Goal: Task Accomplishment & Management: Manage account settings

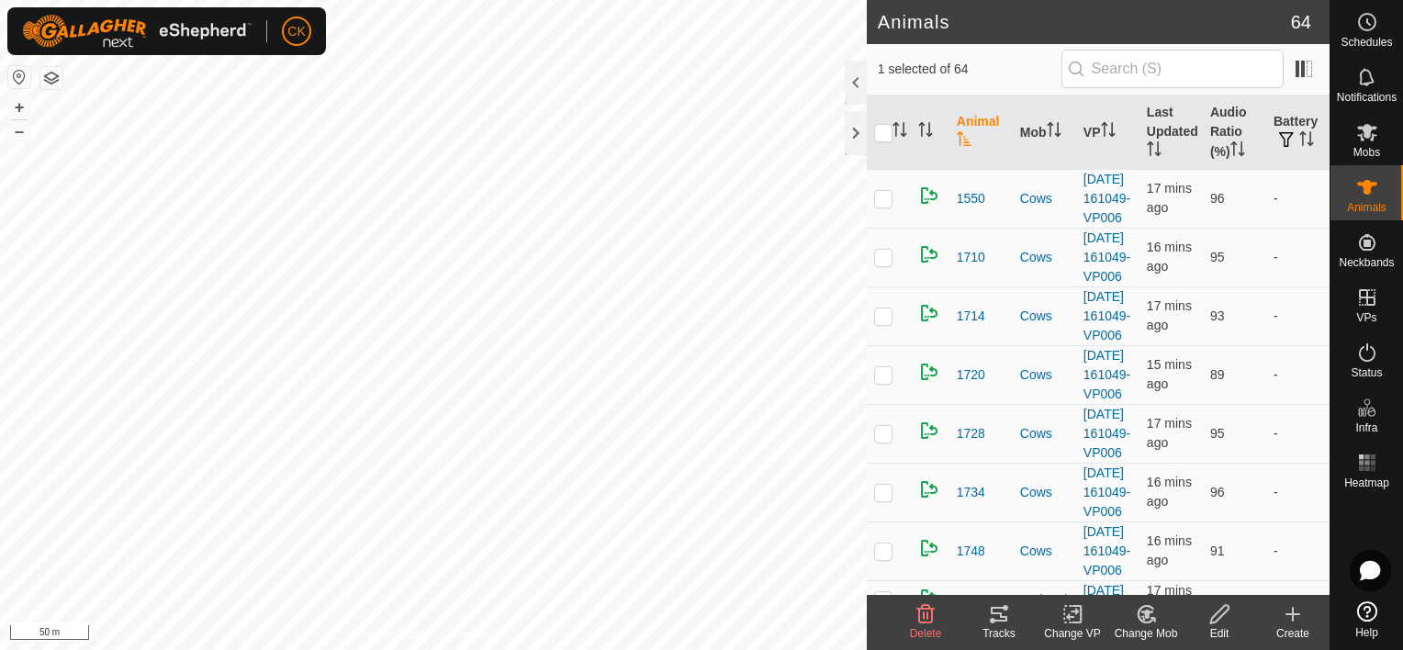
click at [998, 615] on icon at bounding box center [999, 614] width 22 height 22
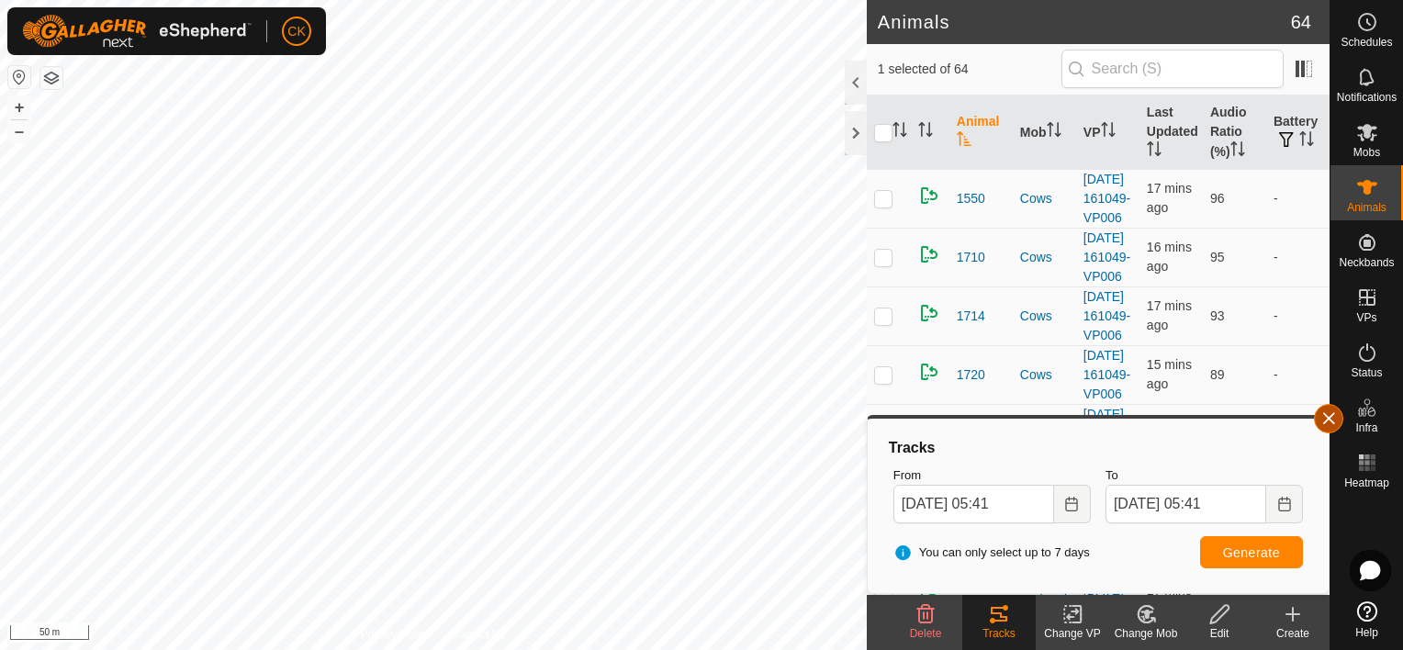
click at [1326, 422] on button "button" at bounding box center [1328, 418] width 29 height 29
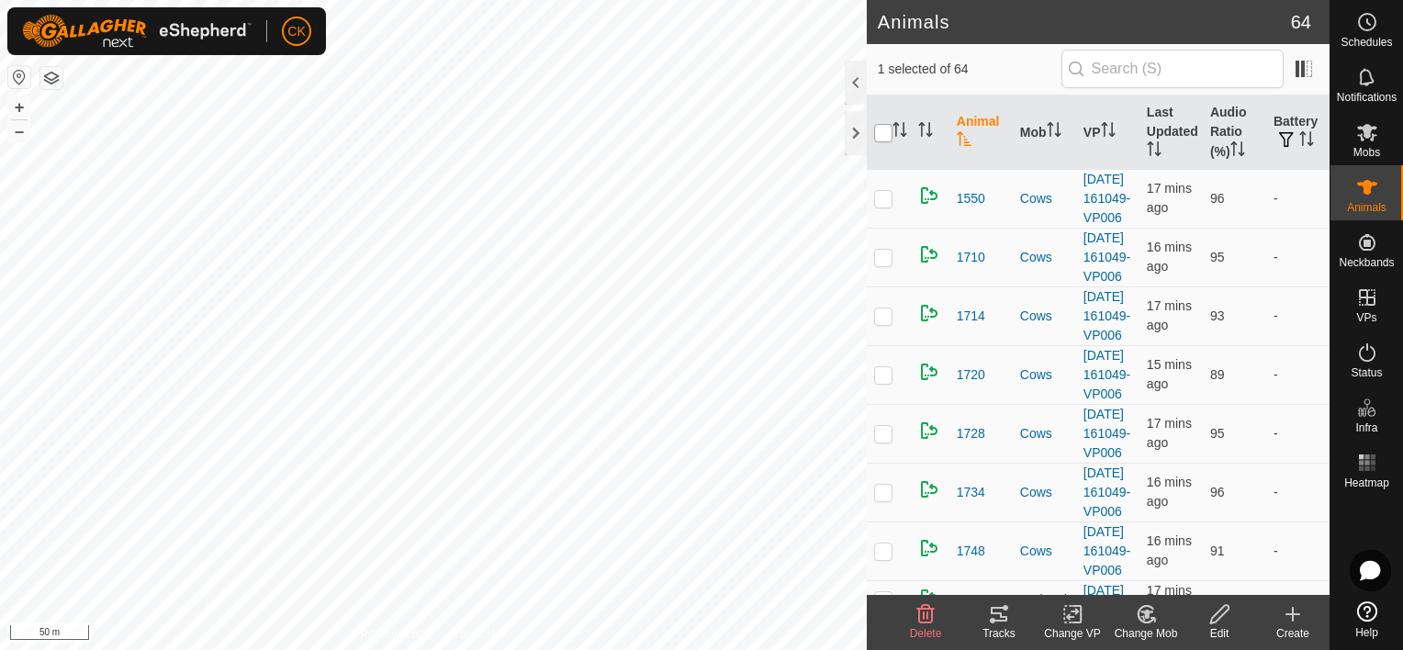
click at [881, 131] on input "checkbox" at bounding box center [883, 133] width 18 height 18
checkbox input "true"
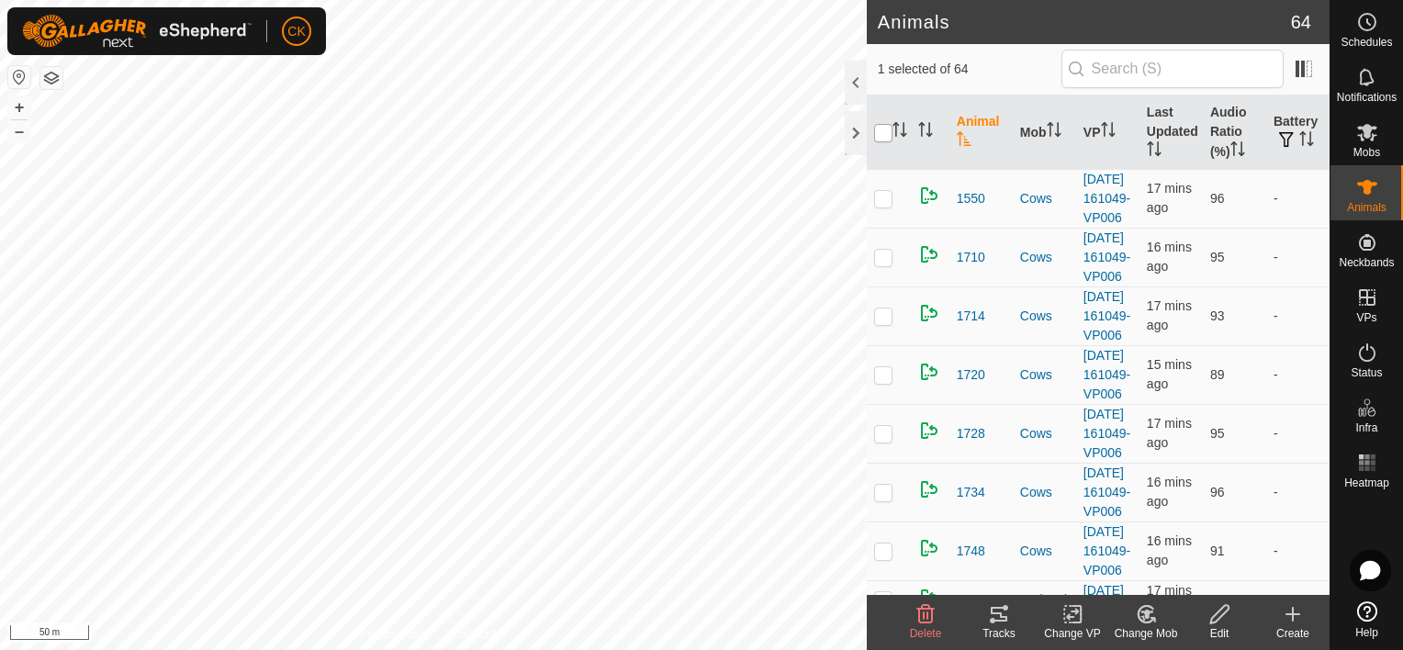
checkbox input "true"
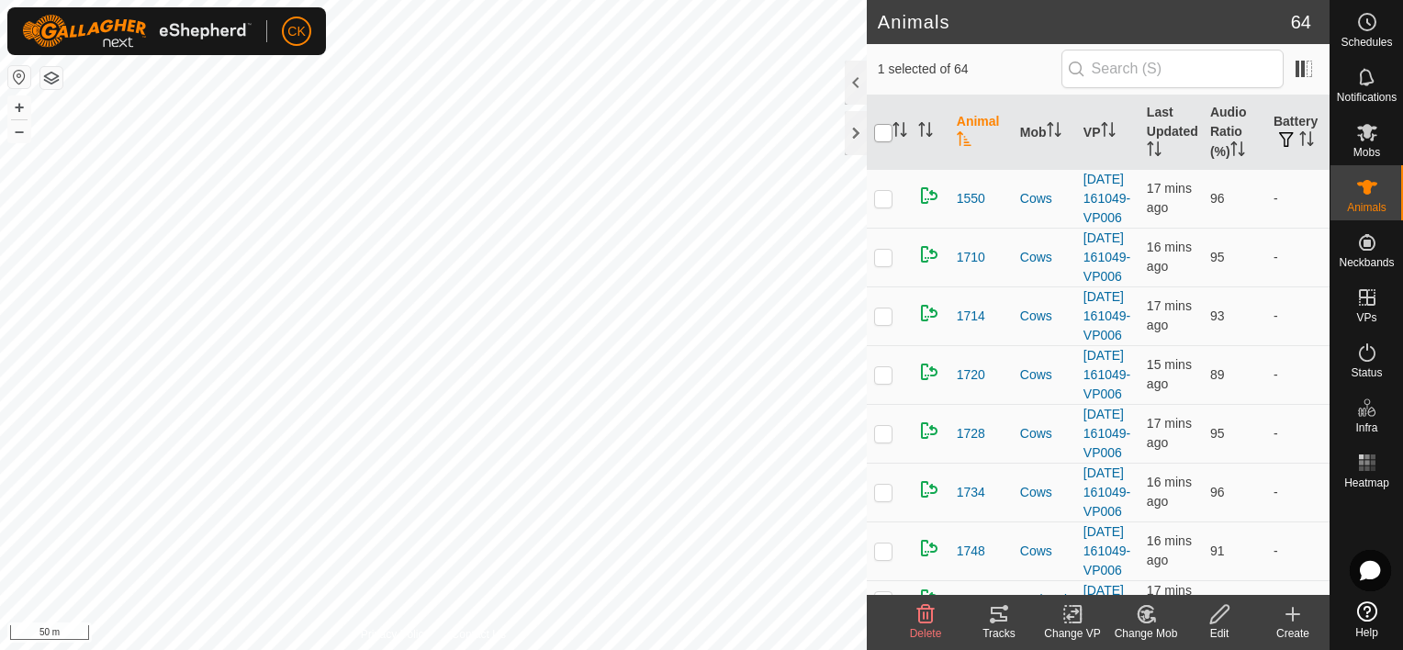
checkbox input "true"
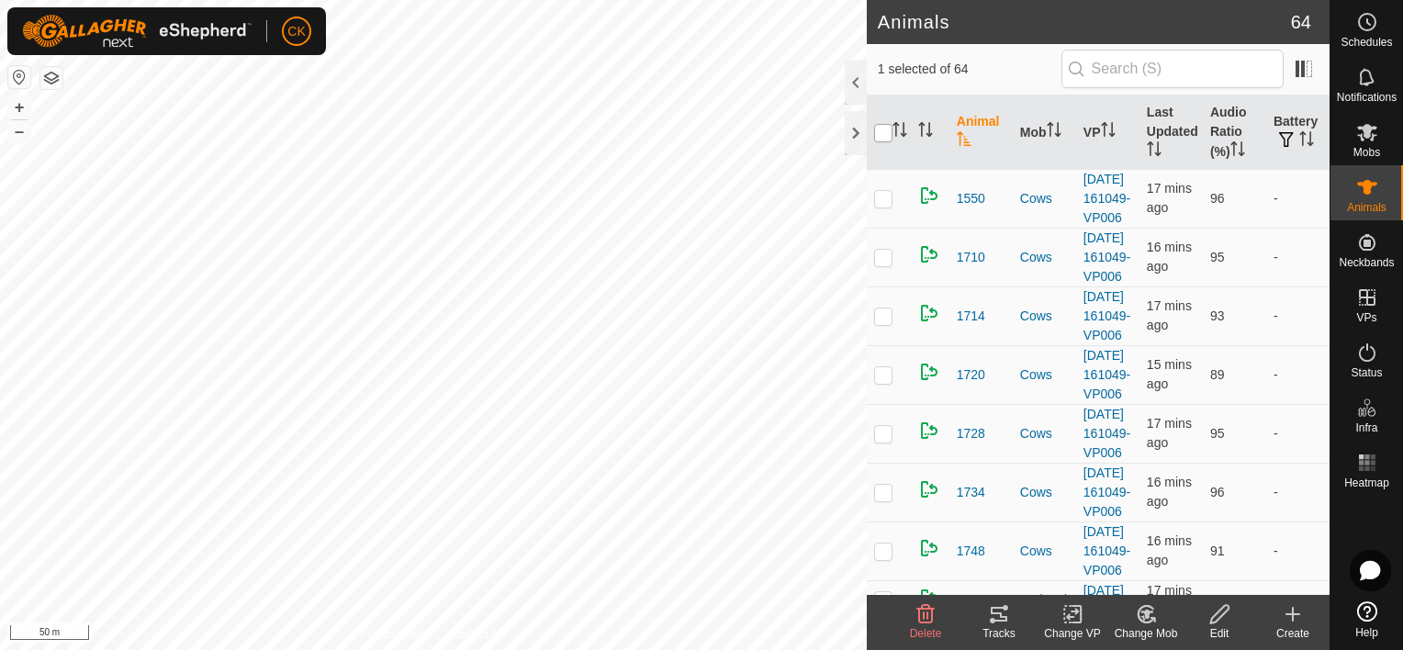
checkbox input "true"
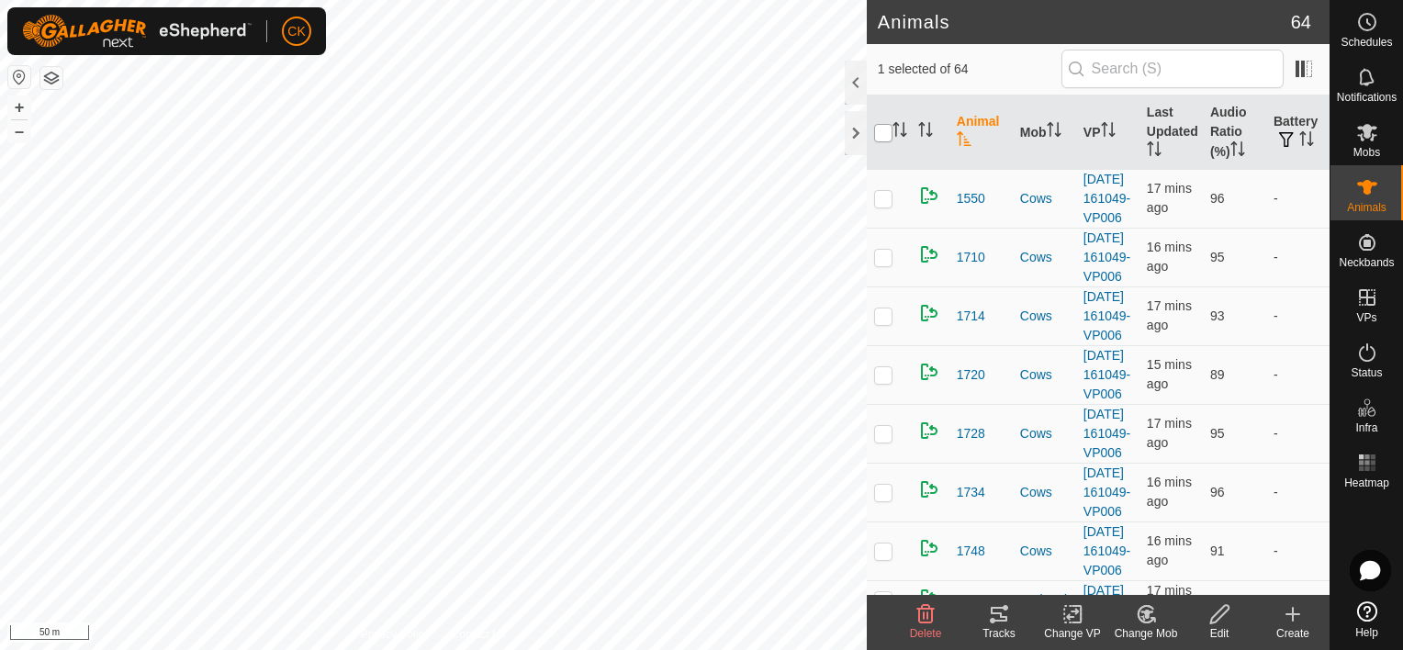
checkbox input "true"
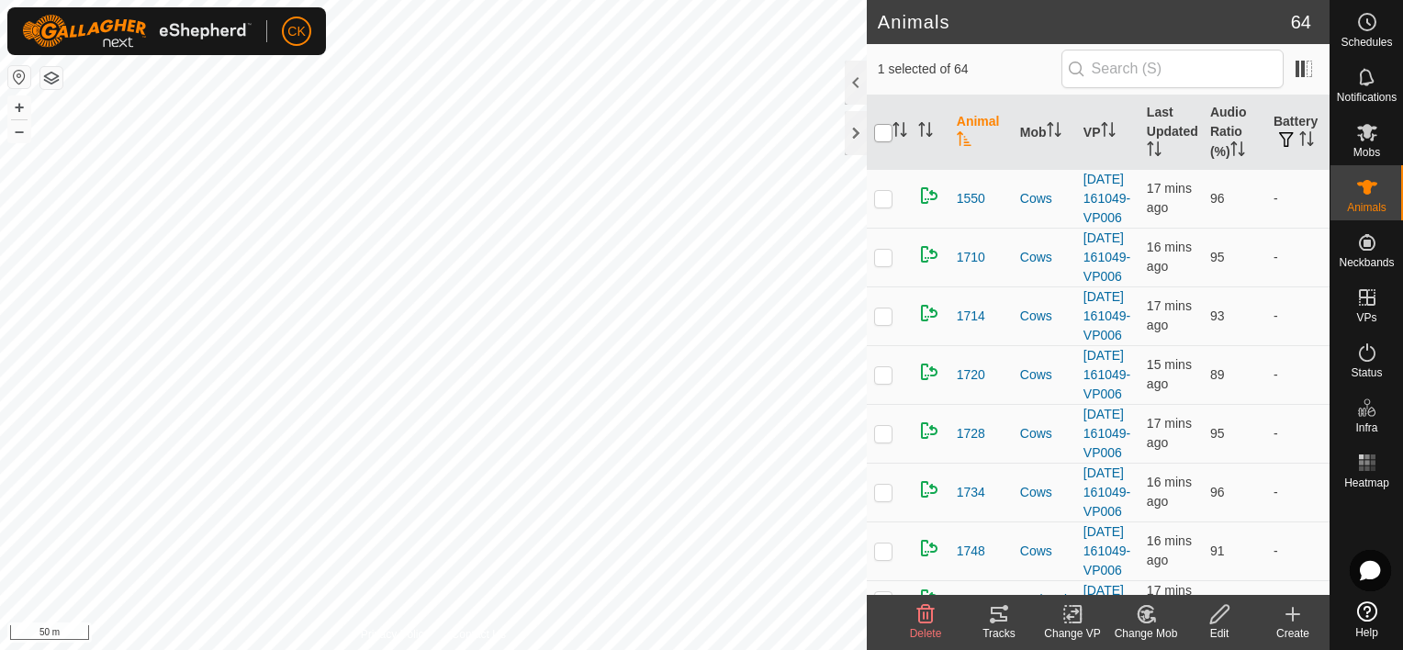
checkbox input "true"
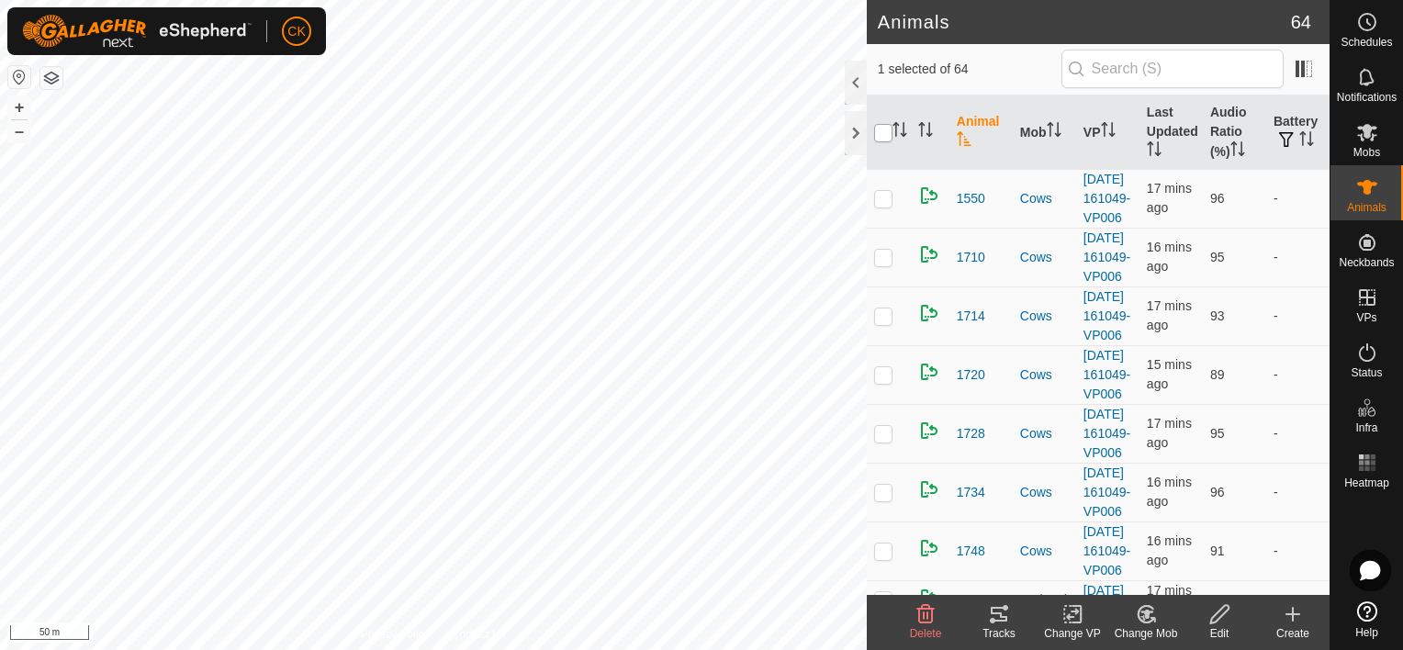
checkbox input "true"
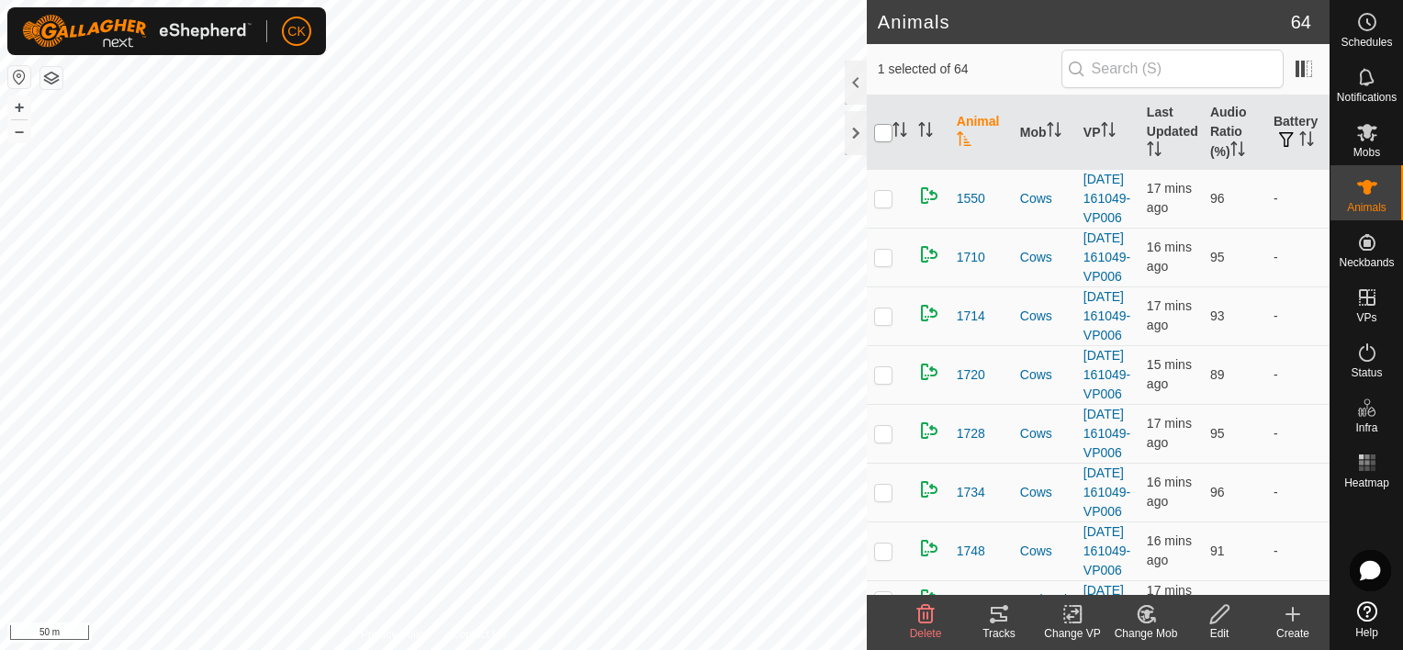
checkbox input "true"
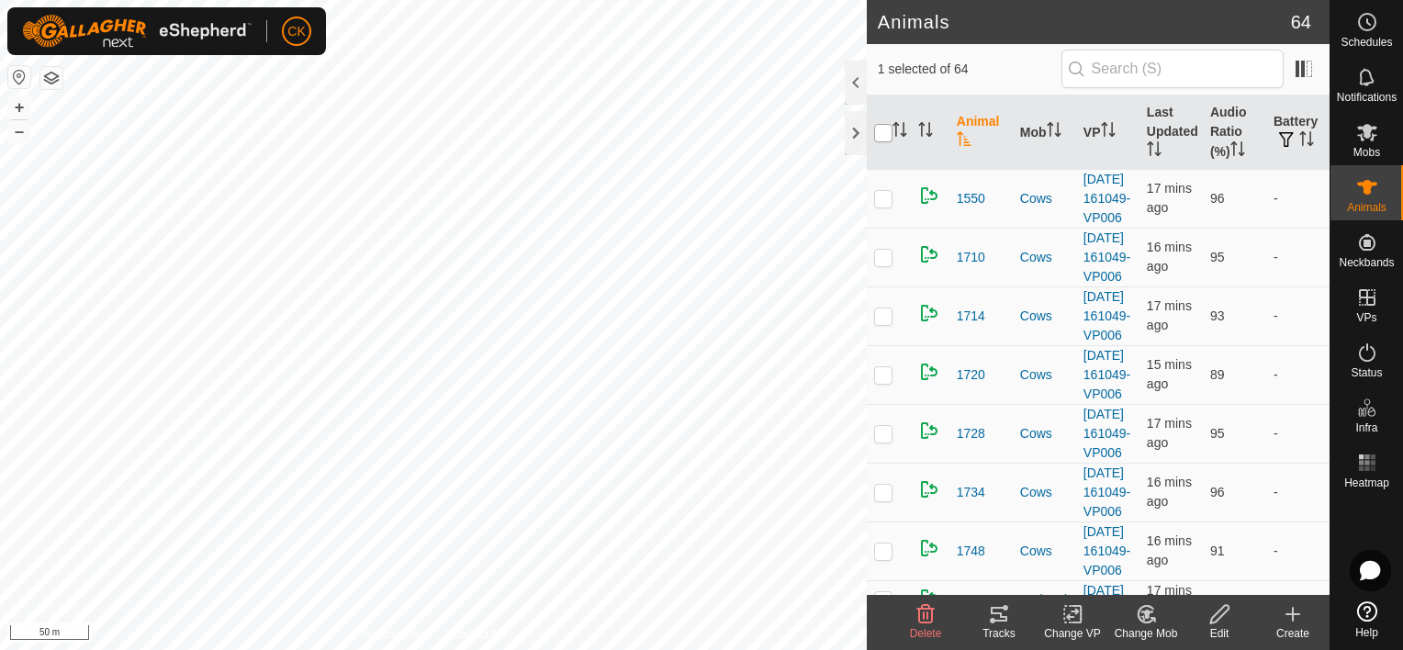
checkbox input "true"
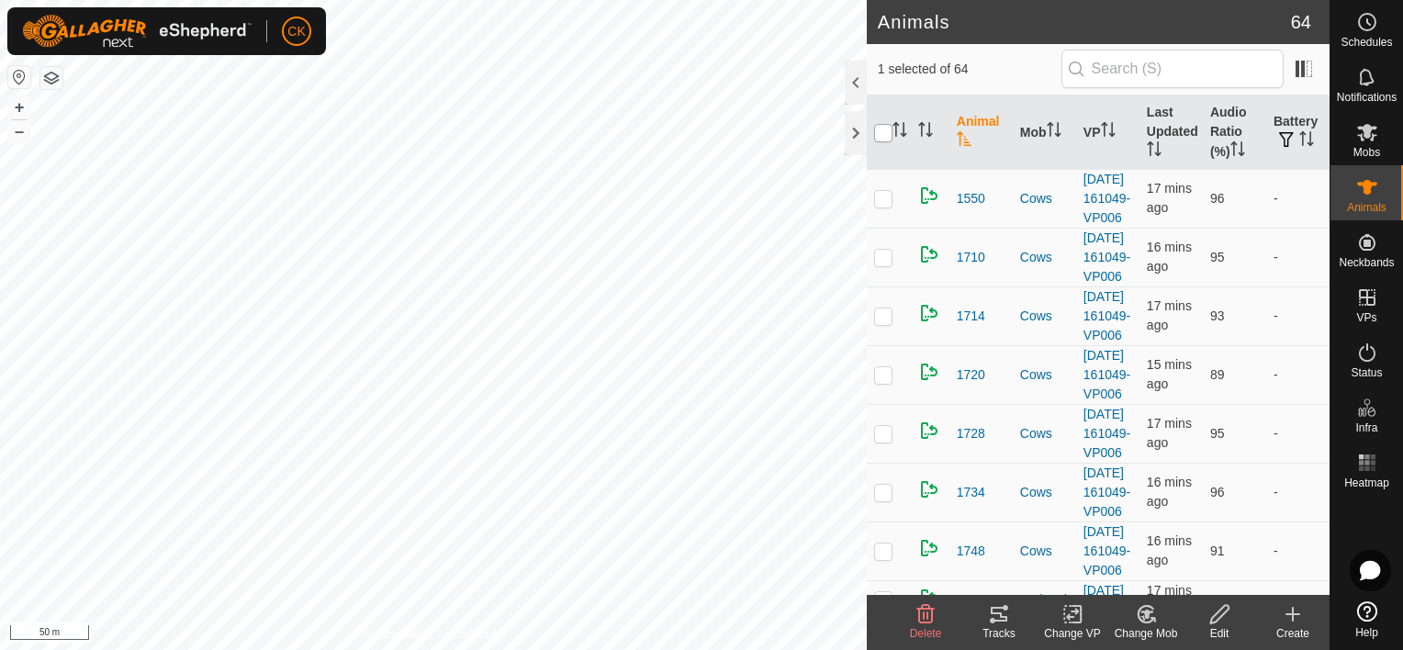
checkbox input "true"
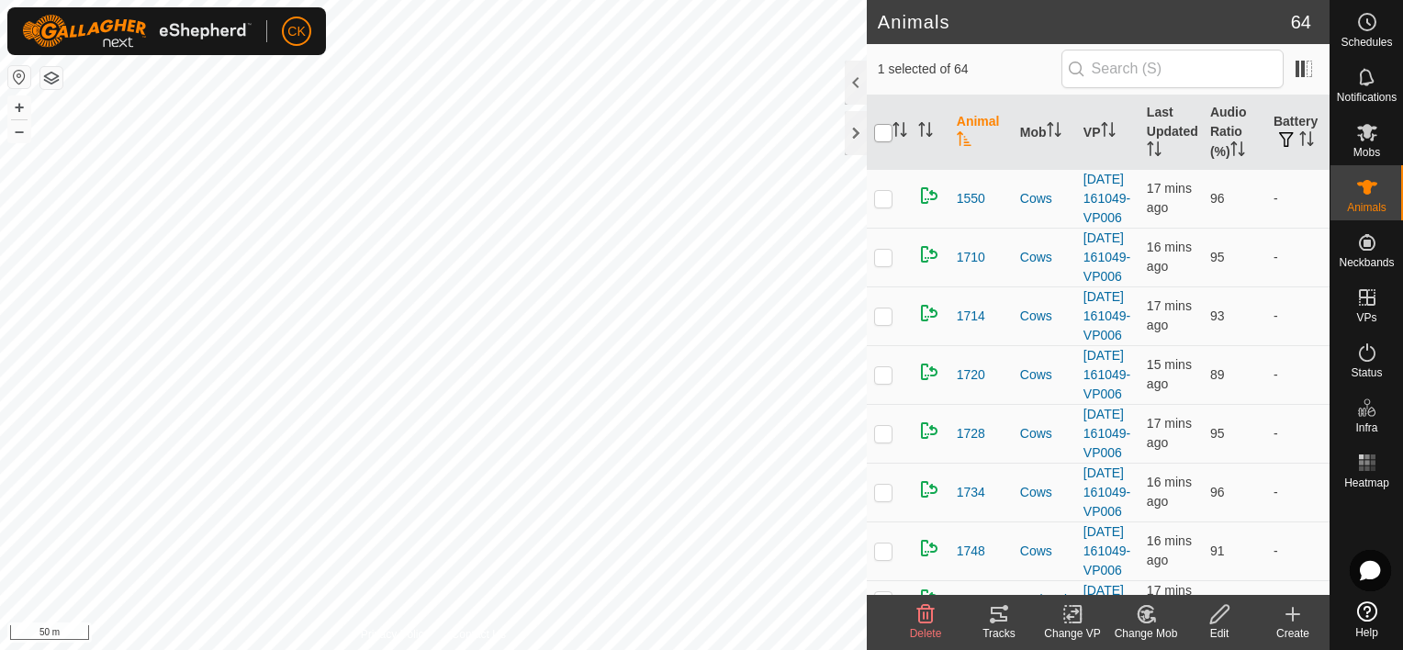
checkbox input "true"
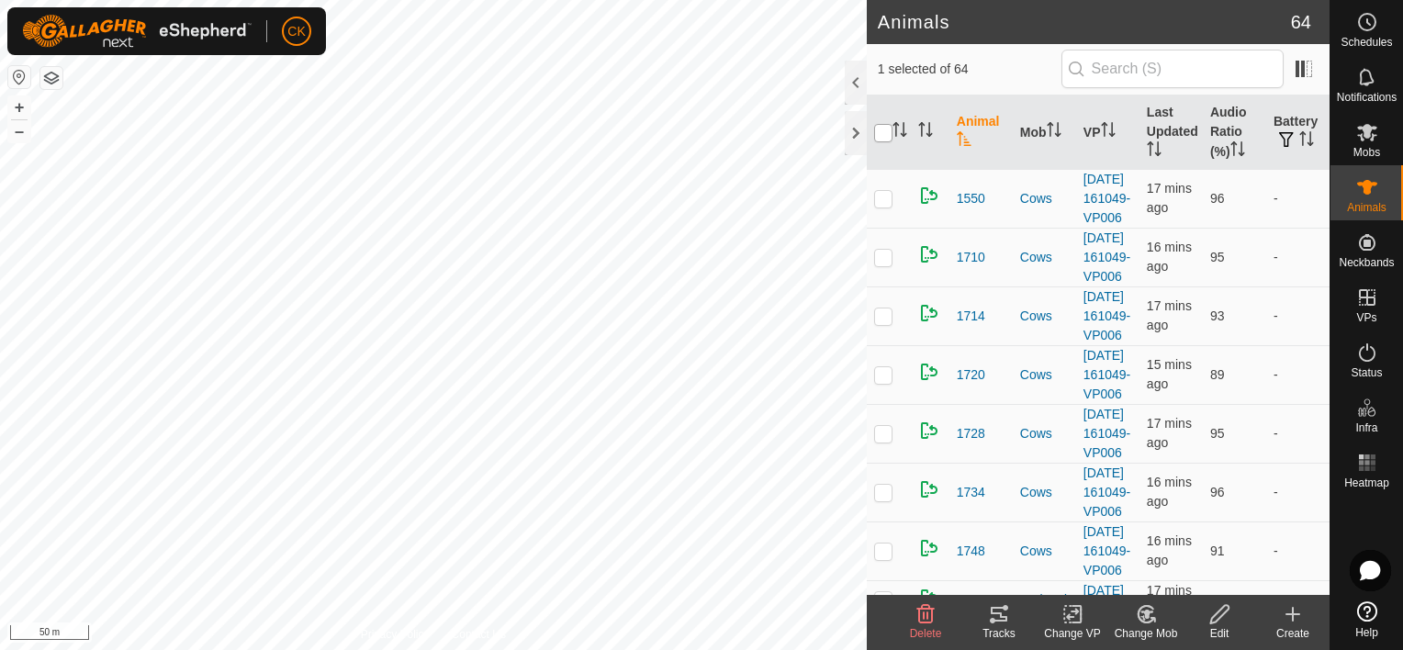
checkbox input "true"
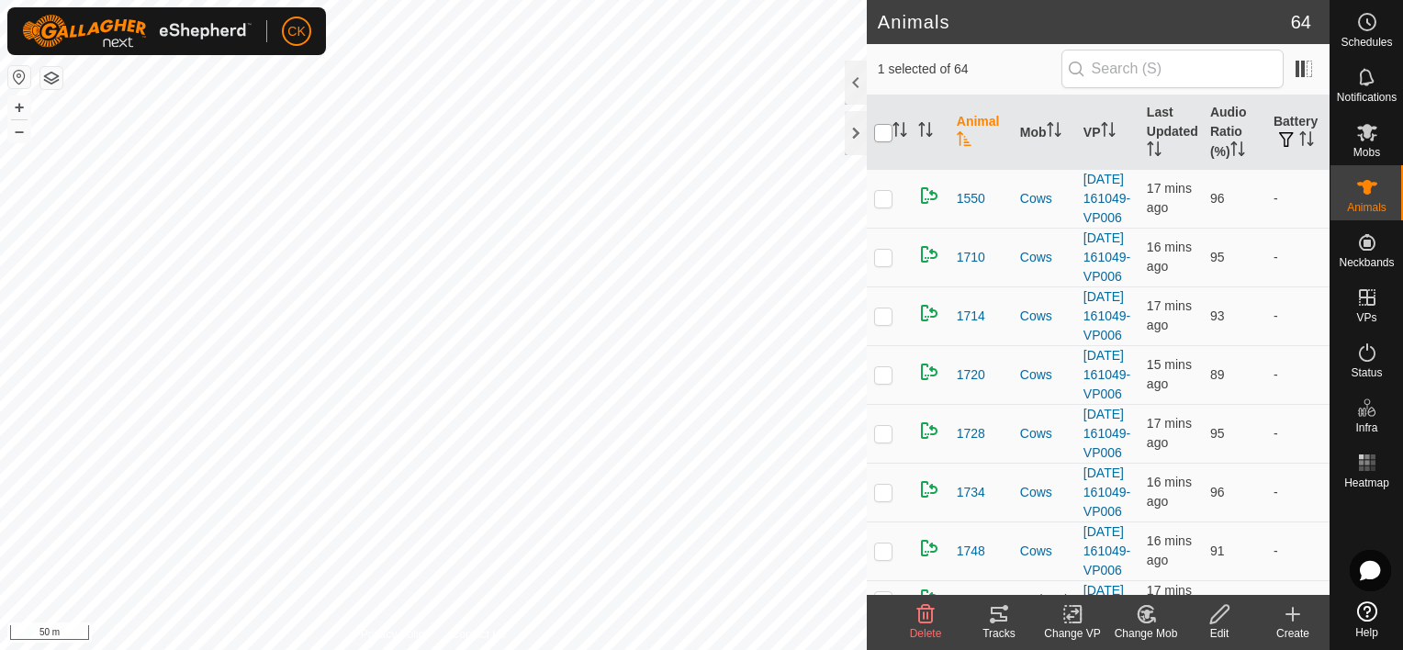
checkbox input "true"
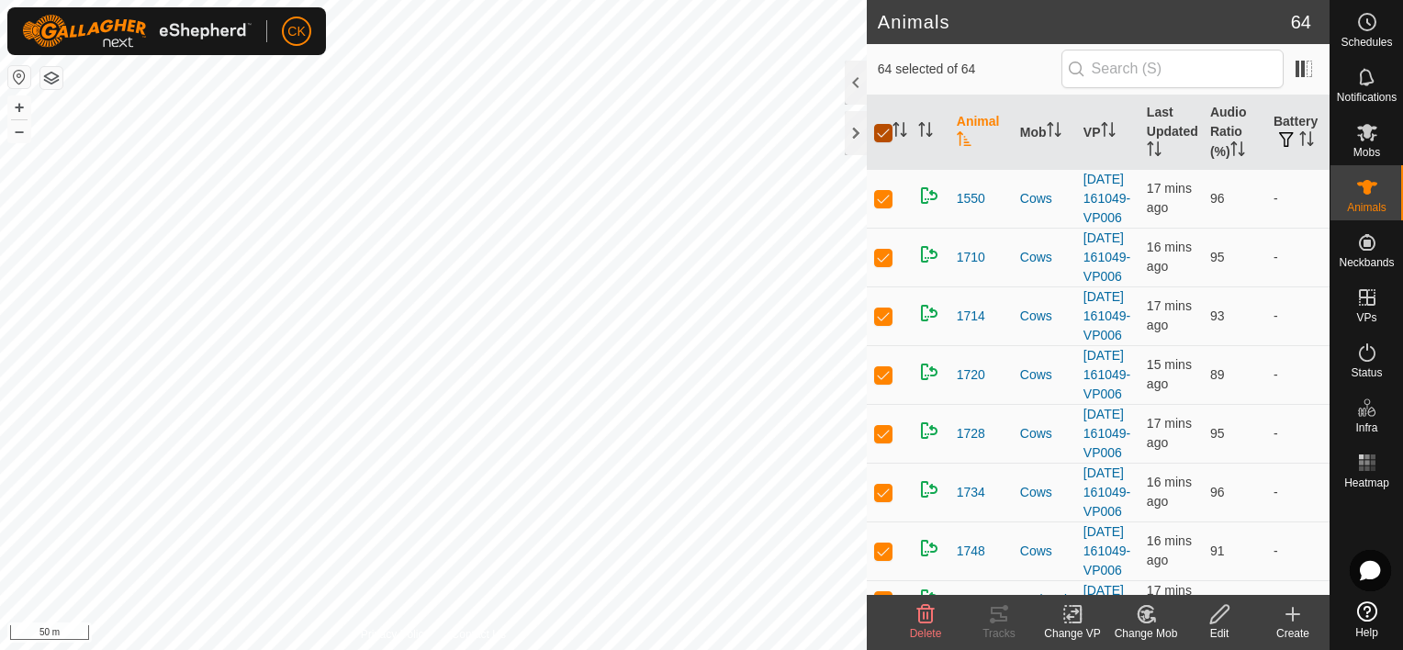
click at [881, 131] on input "checkbox" at bounding box center [883, 133] width 18 height 18
checkbox input "false"
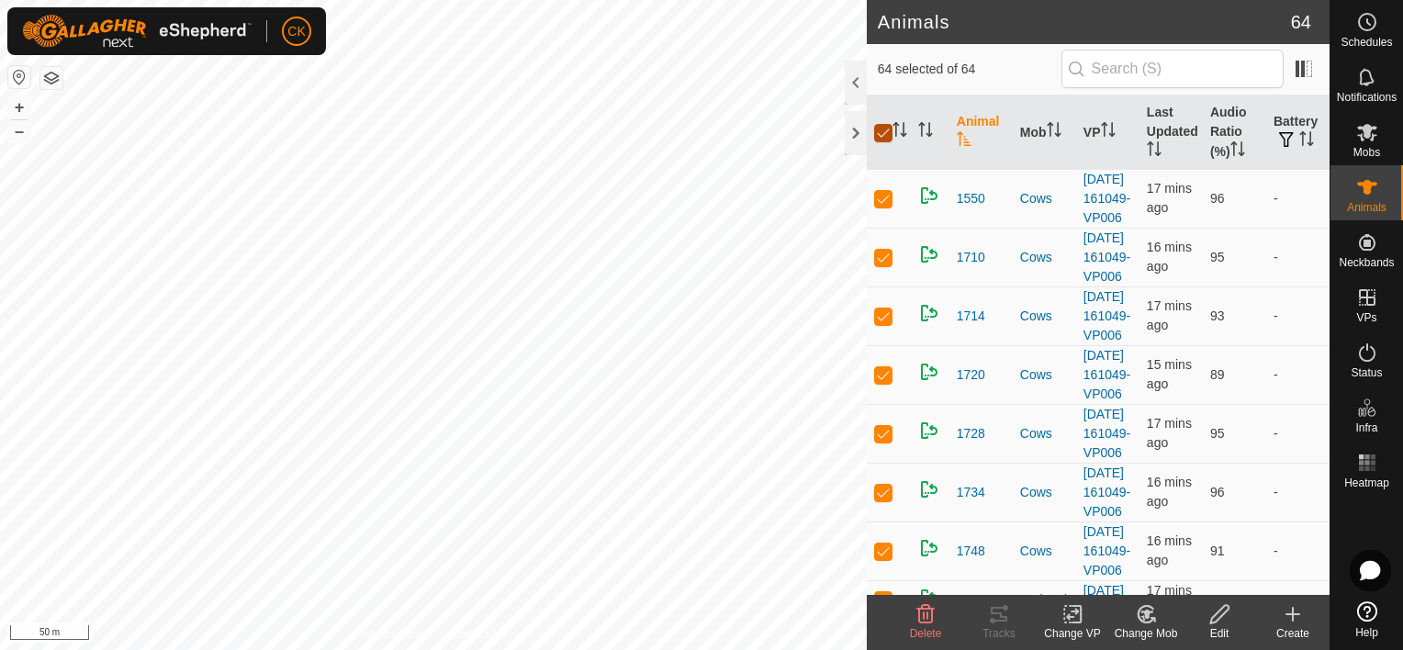
checkbox input "false"
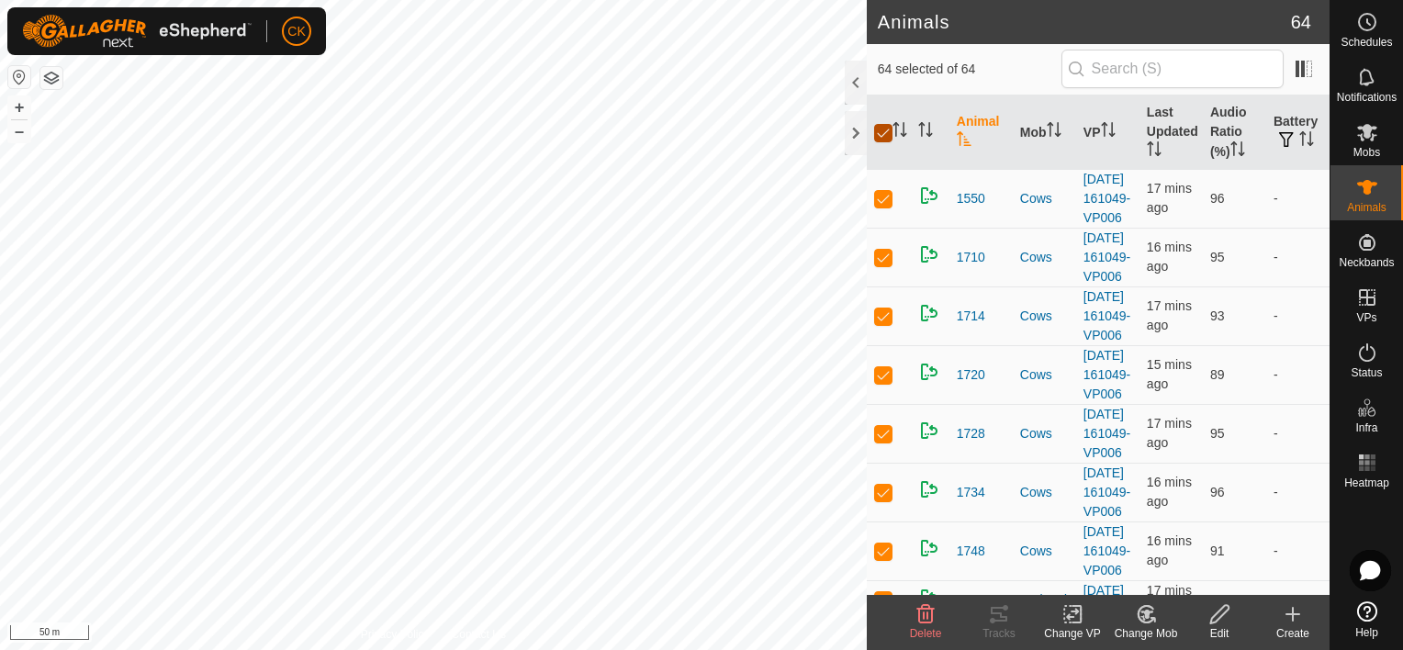
checkbox input "false"
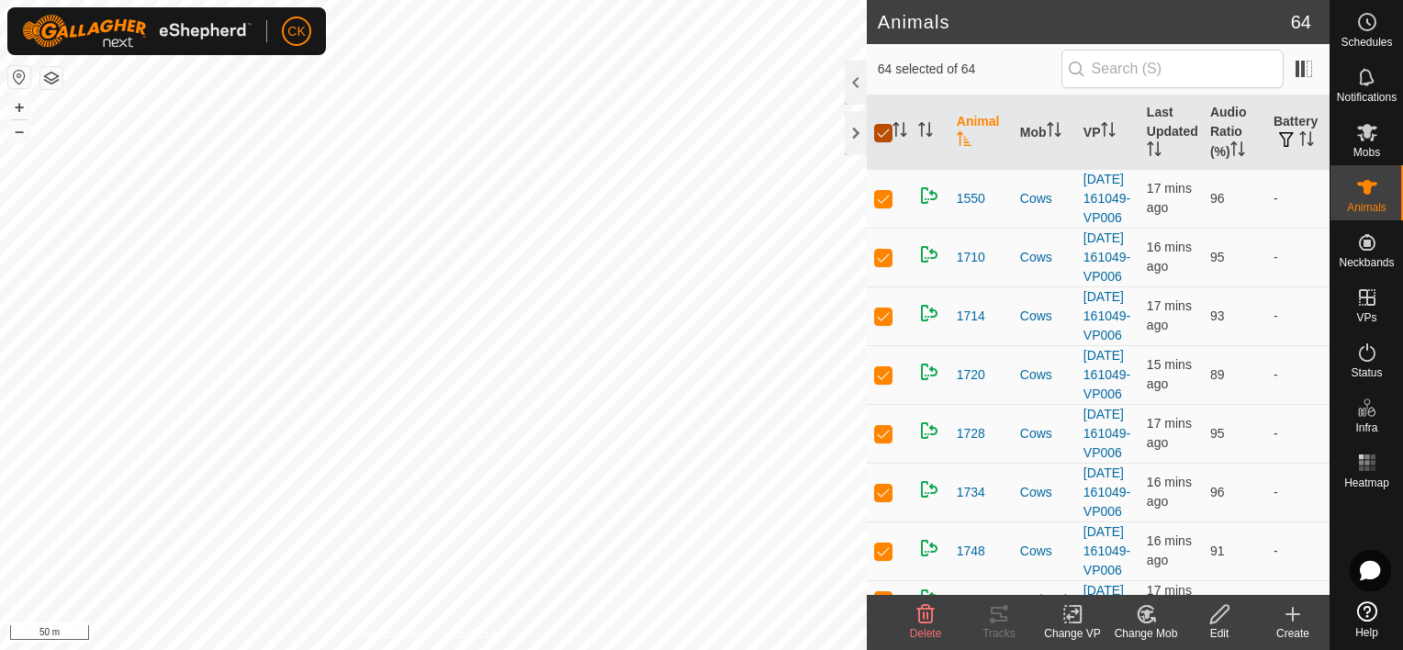
checkbox input "false"
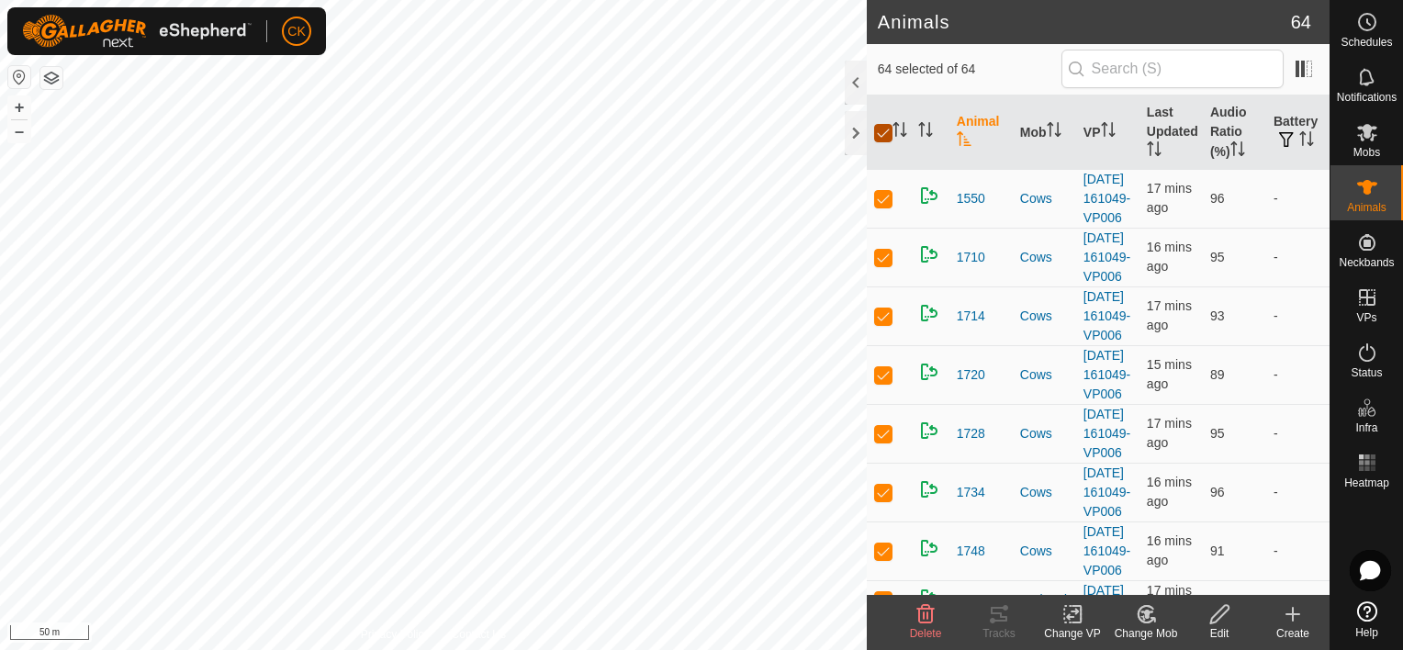
checkbox input "false"
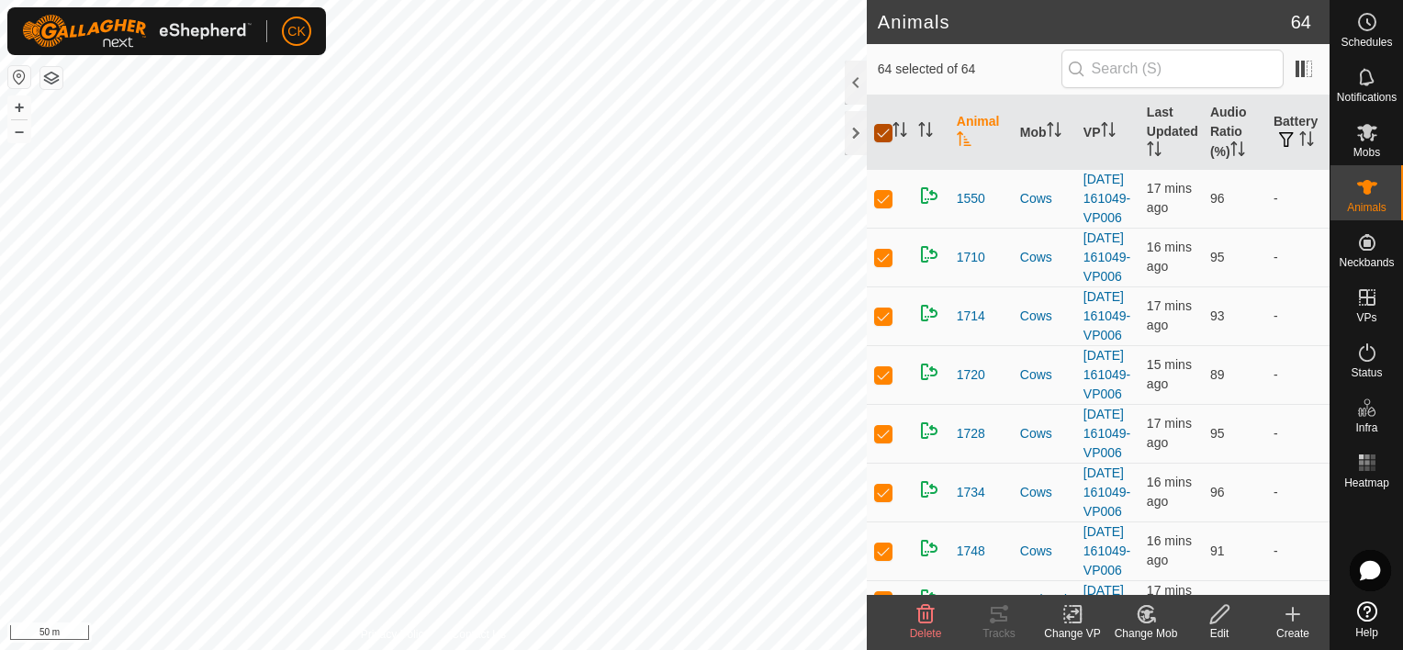
checkbox input "false"
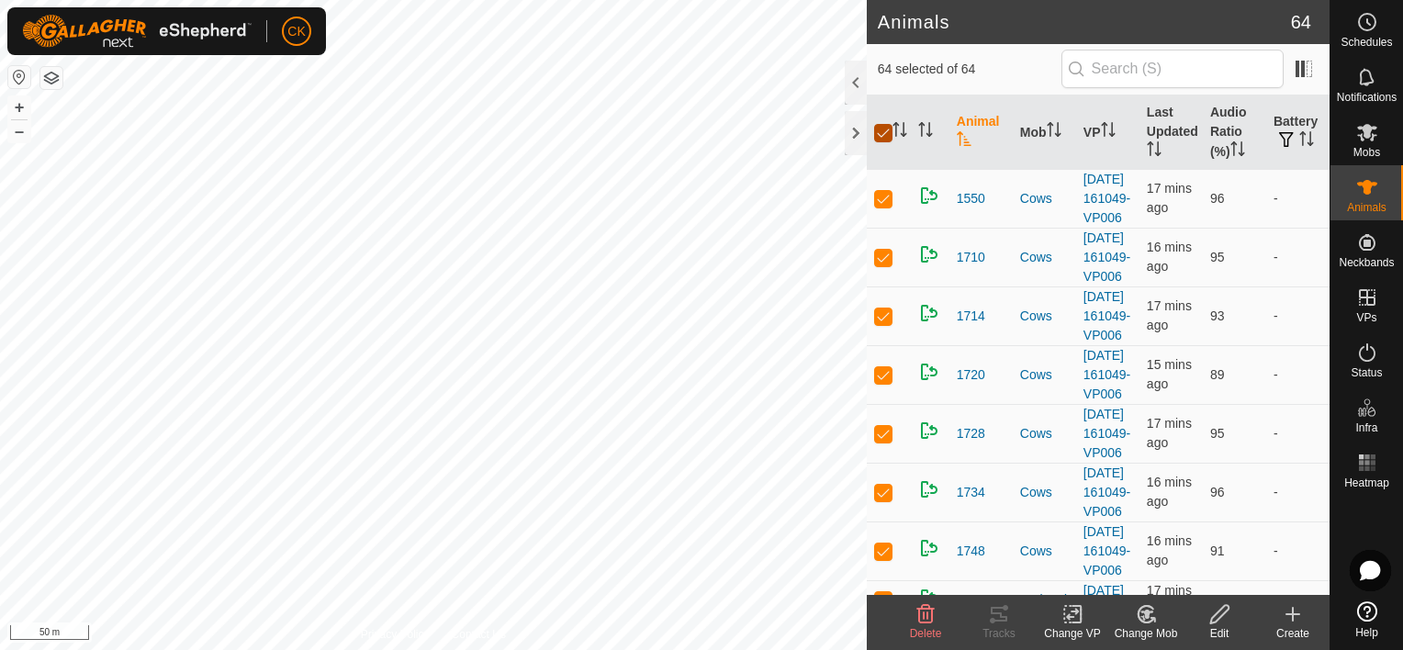
checkbox input "false"
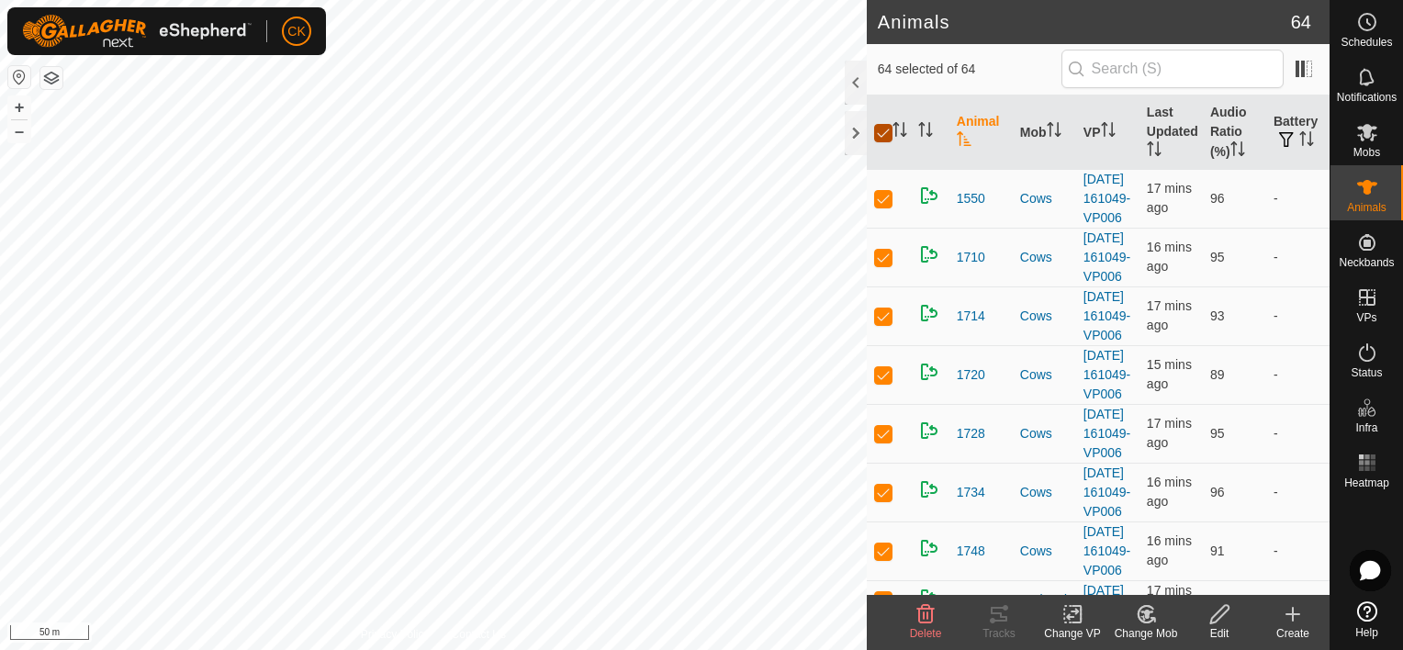
checkbox input "false"
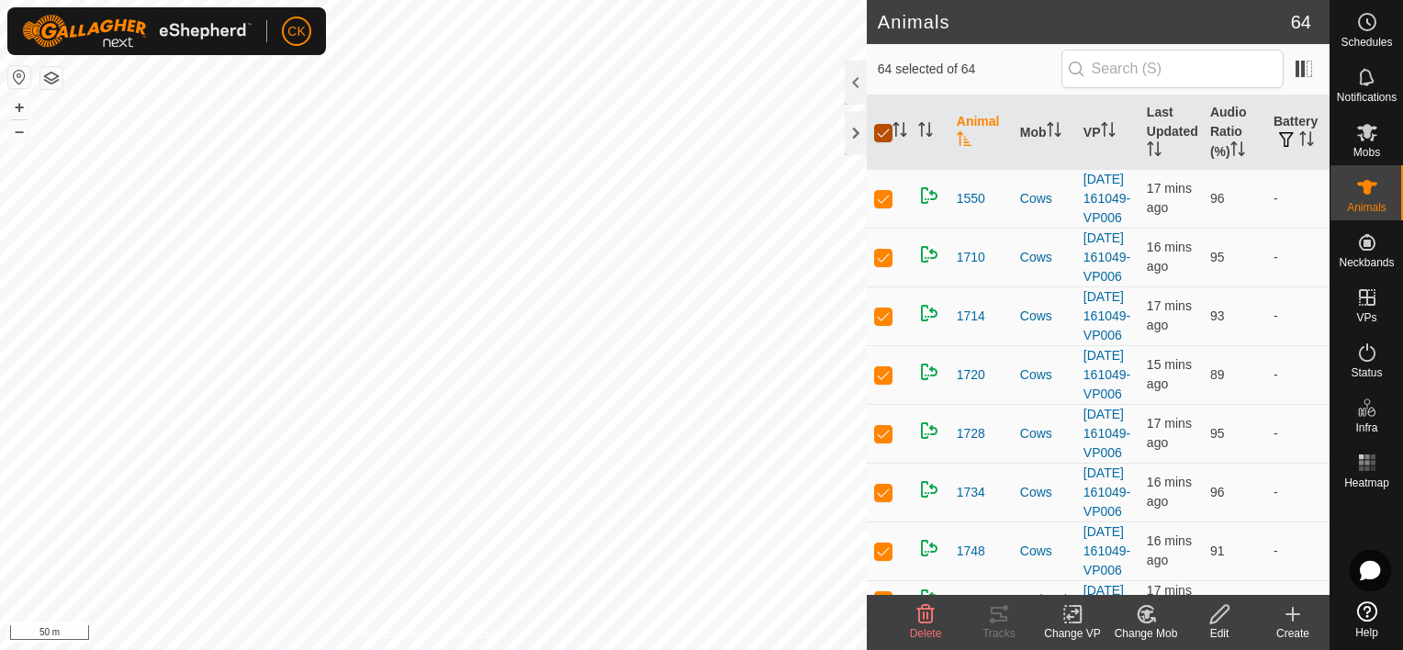
checkbox input "false"
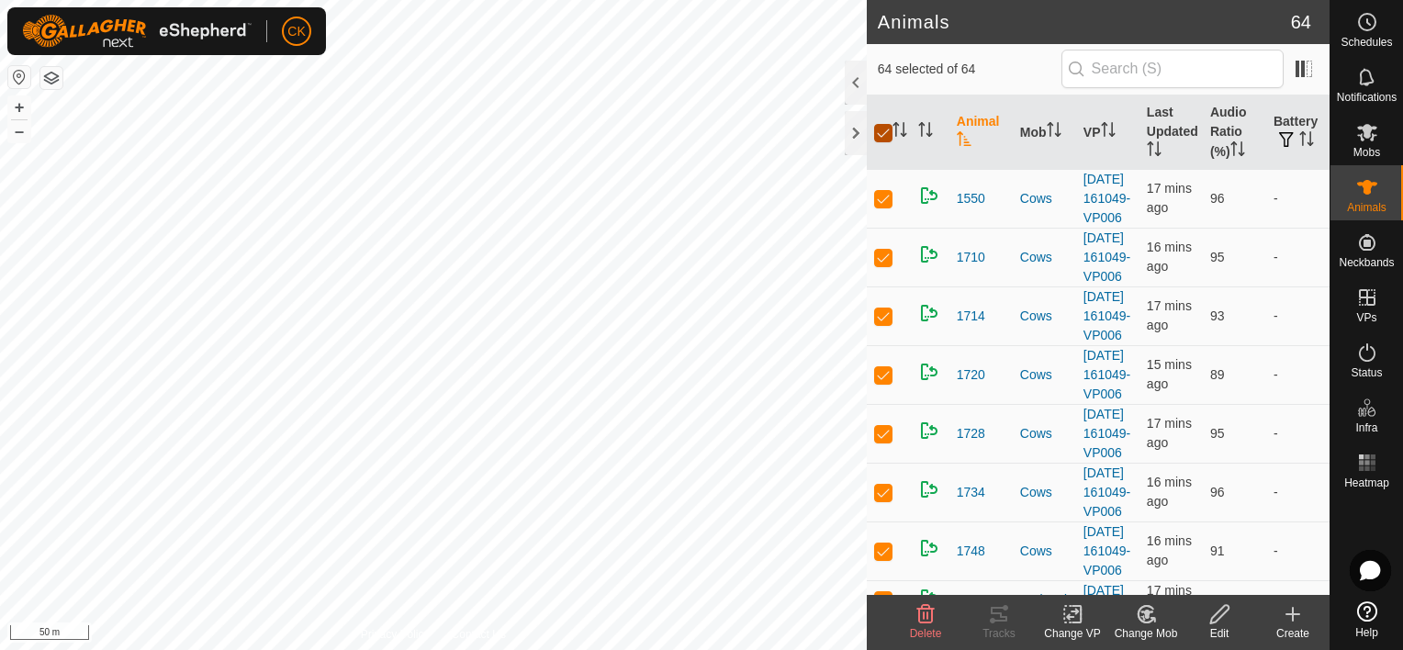
checkbox input "false"
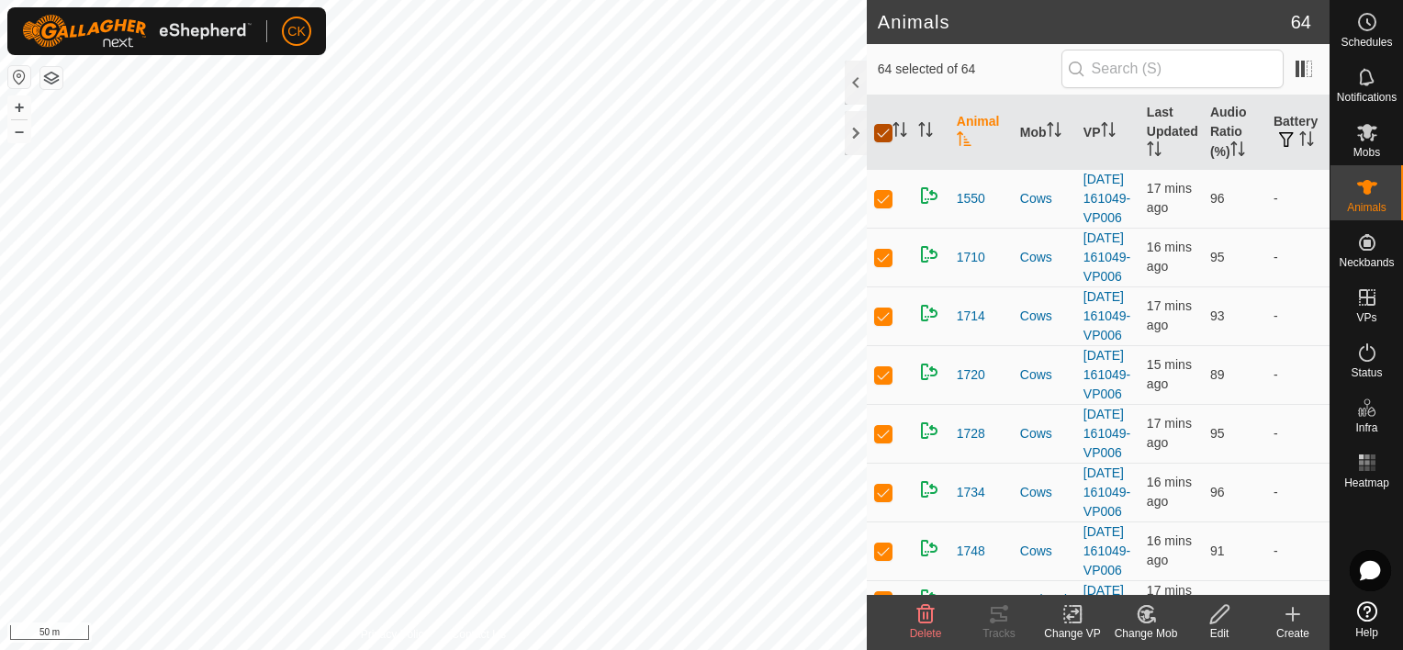
checkbox input "false"
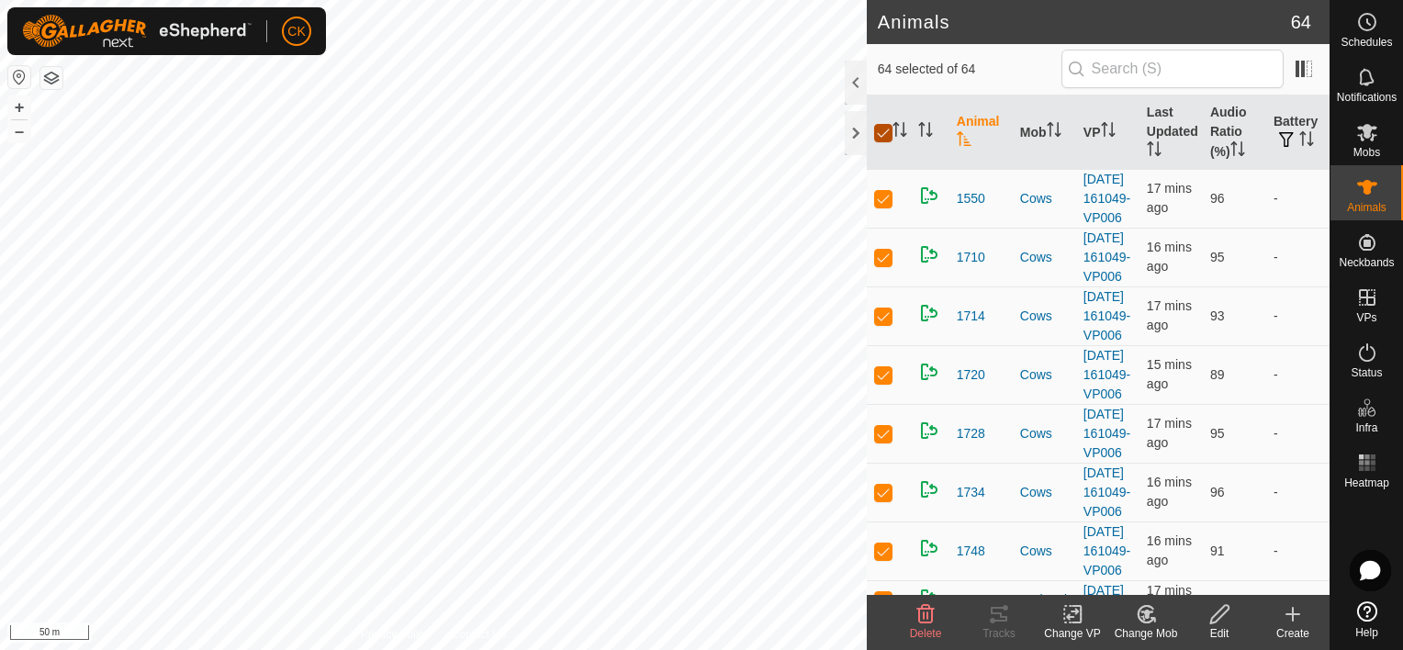
checkbox input "false"
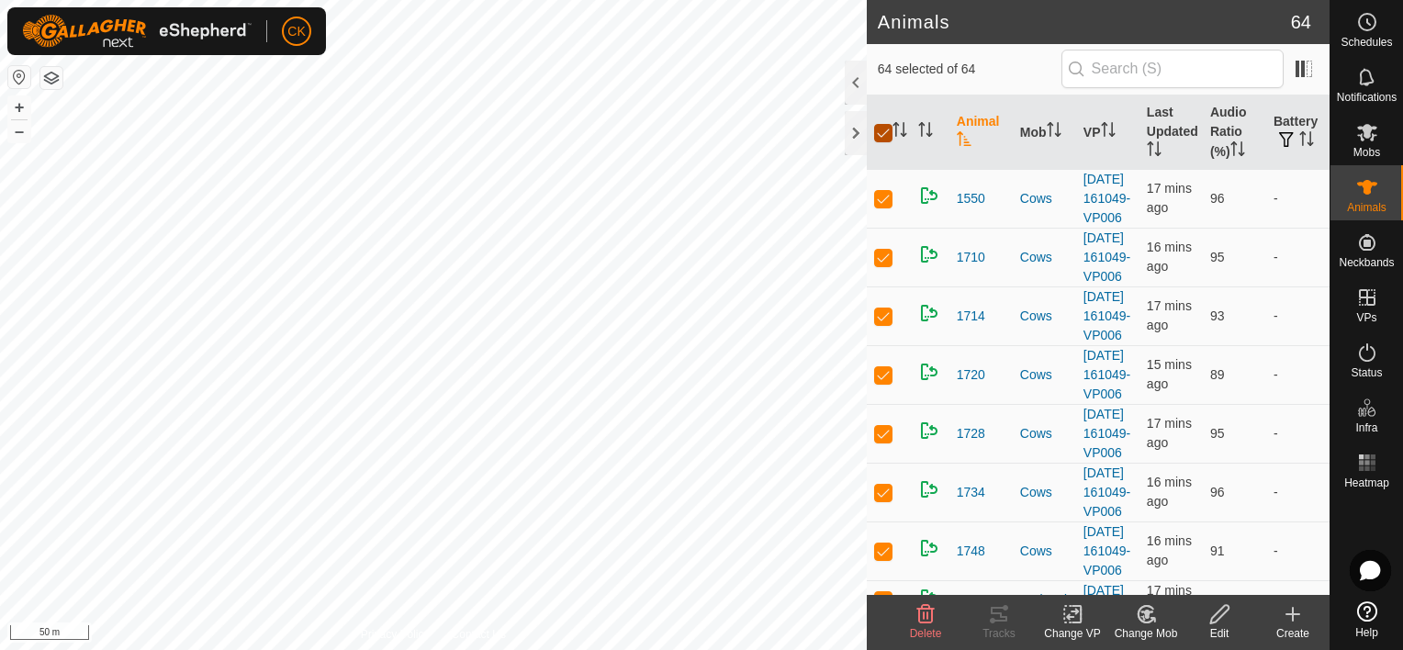
checkbox input "false"
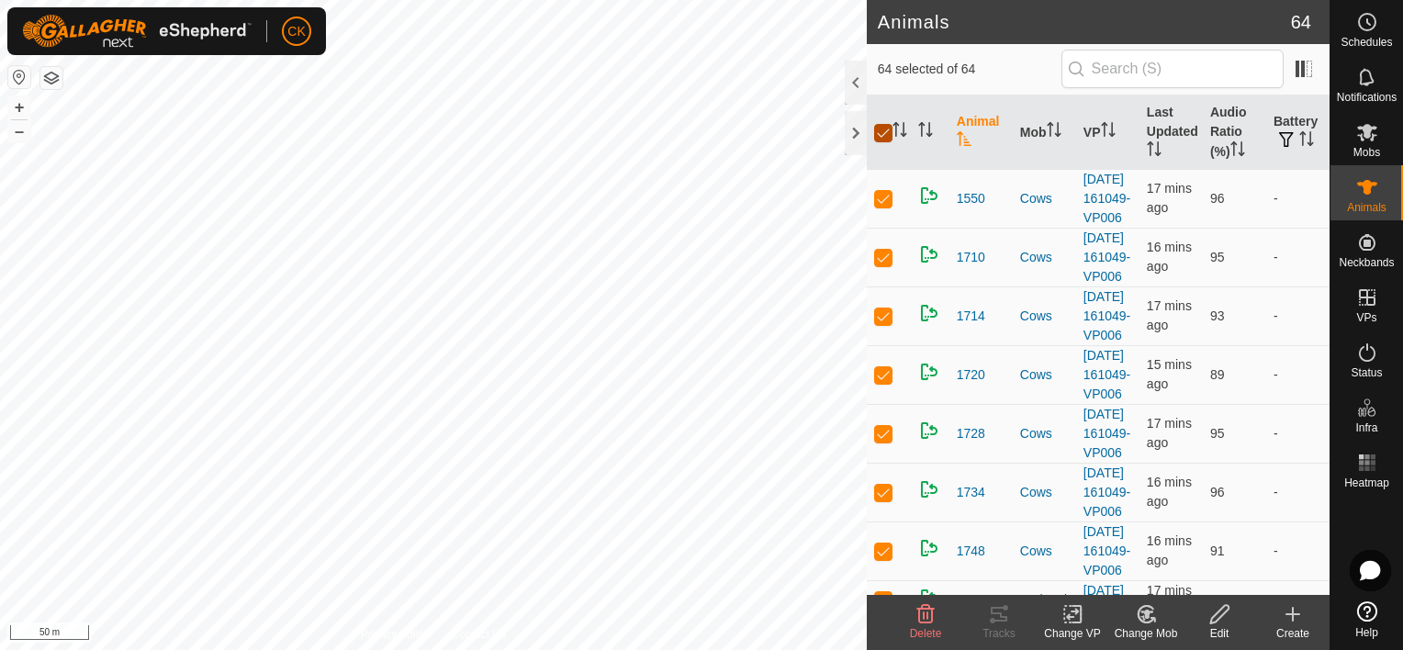
checkbox input "false"
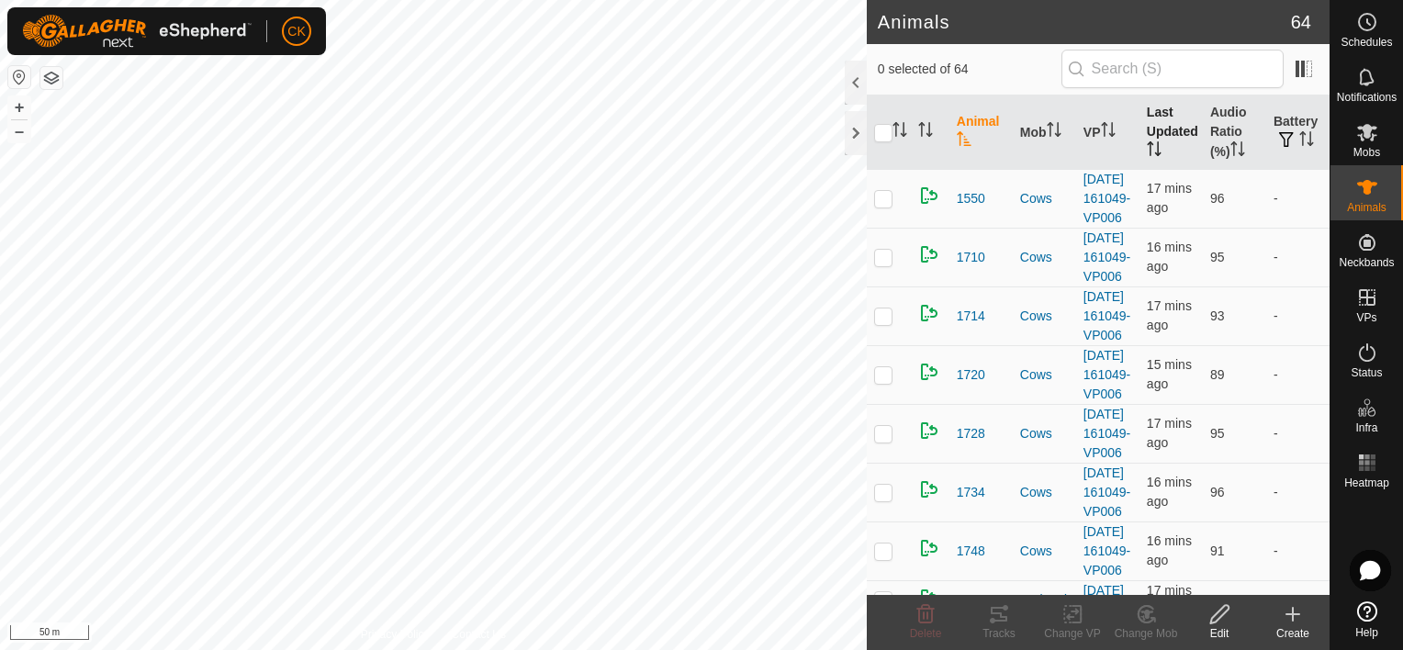
click at [1146, 119] on th "Last Updated" at bounding box center [1170, 132] width 63 height 74
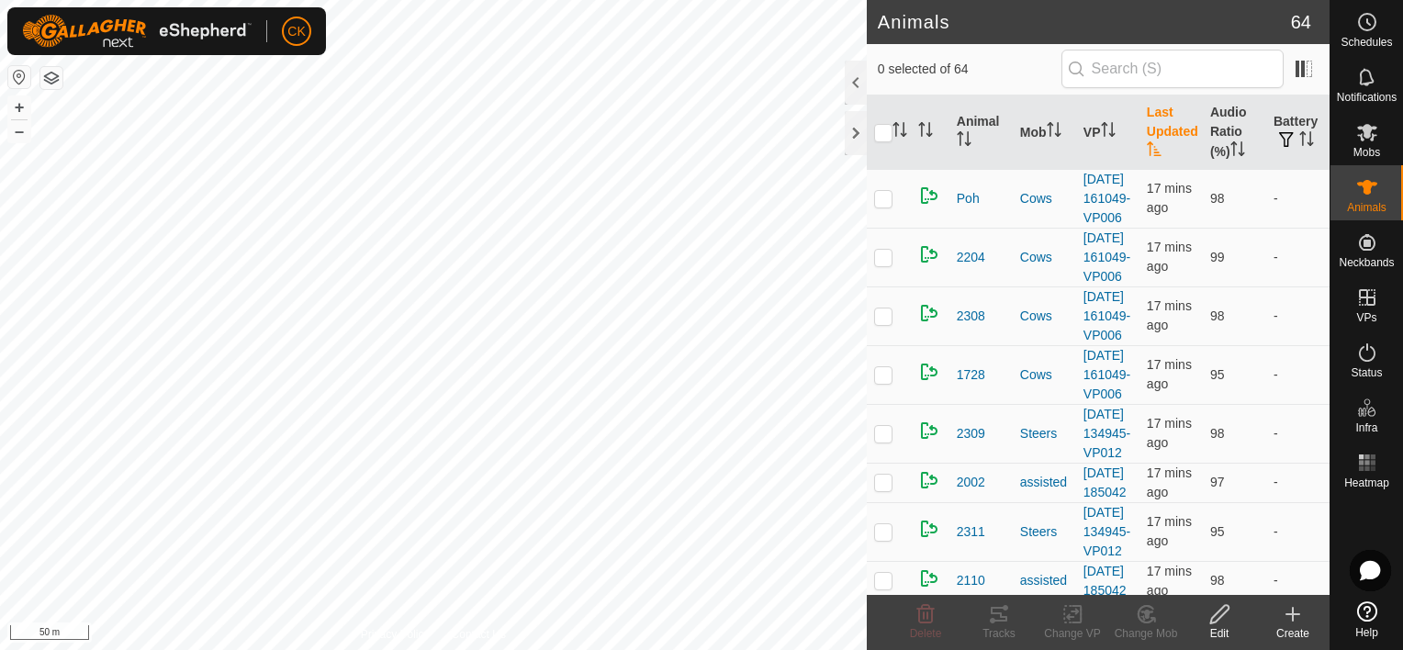
click at [1151, 127] on th "Last Updated" at bounding box center [1170, 132] width 63 height 74
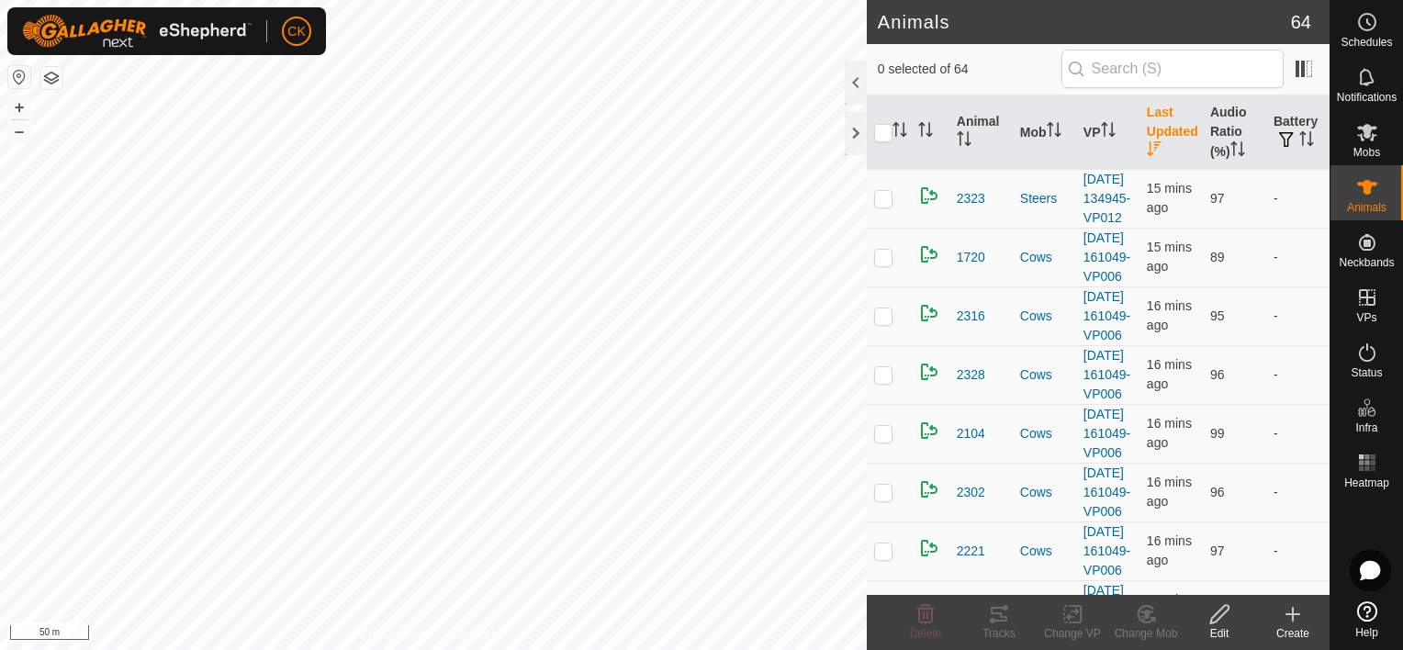
click at [1151, 127] on th "Last Updated" at bounding box center [1170, 132] width 63 height 74
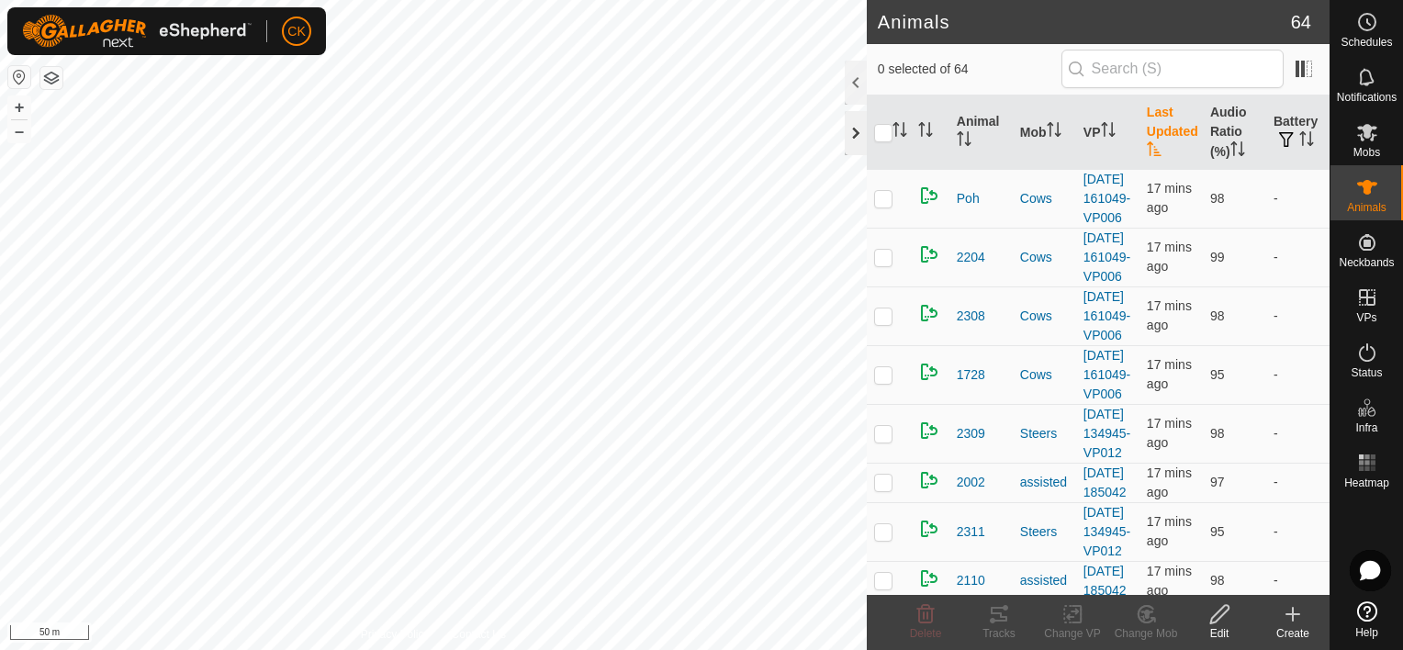
click at [853, 138] on div at bounding box center [856, 133] width 22 height 44
